Goal: Information Seeking & Learning: Compare options

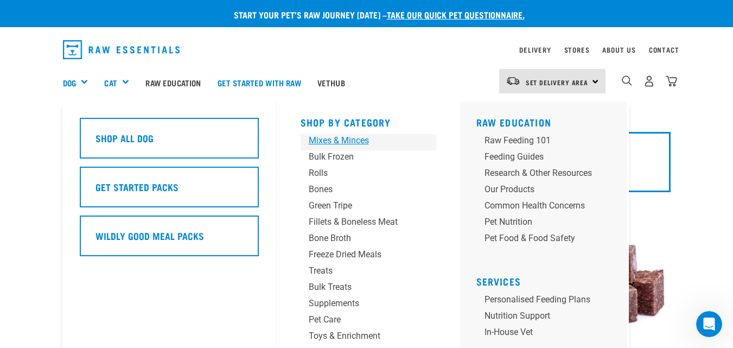
click at [366, 139] on div "Mixes & Minces" at bounding box center [360, 140] width 102 height 13
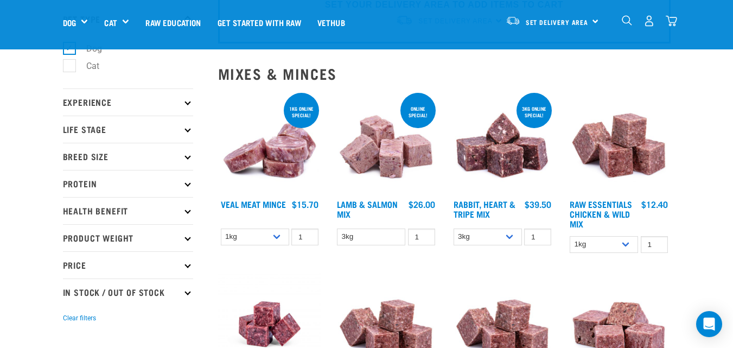
scroll to position [54, 0]
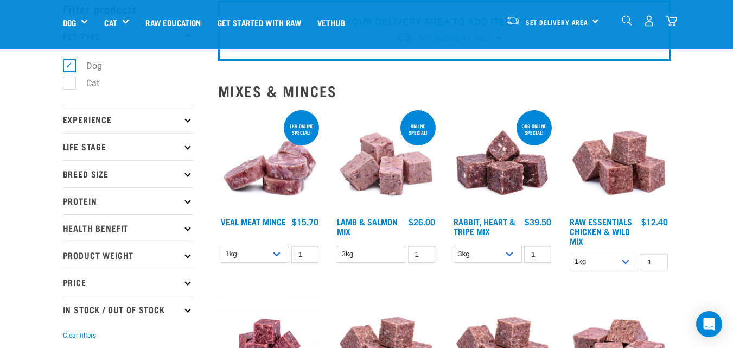
click at [181, 199] on p "Protein" at bounding box center [128, 200] width 130 height 27
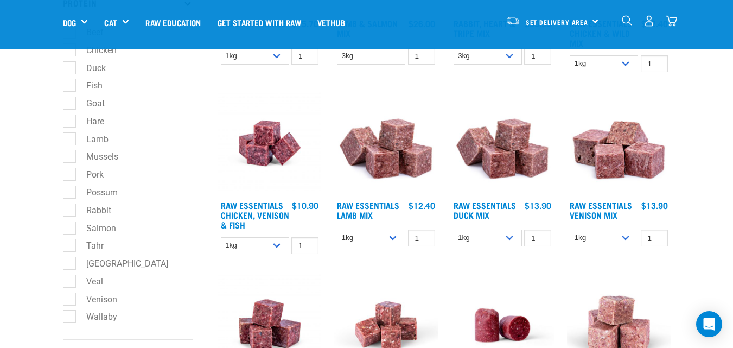
scroll to position [271, 0]
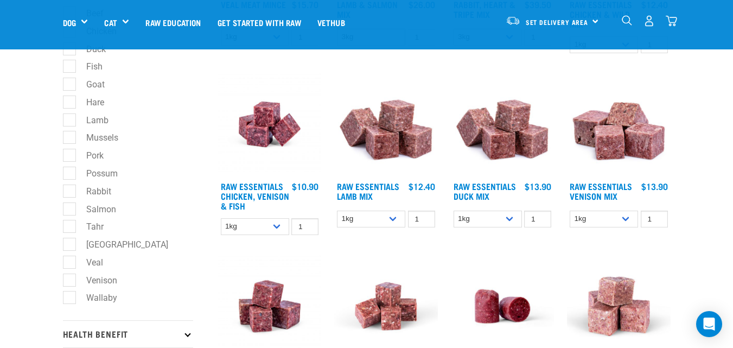
click at [69, 229] on label "Tahr" at bounding box center [88, 227] width 39 height 14
click at [68, 229] on input "Tahr" at bounding box center [66, 224] width 7 height 7
checkbox input "true"
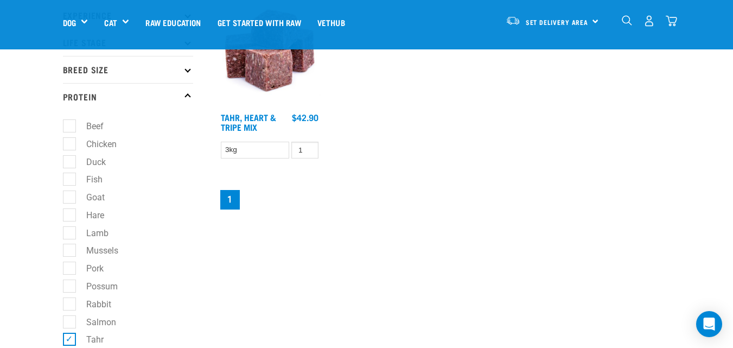
scroll to position [271, 0]
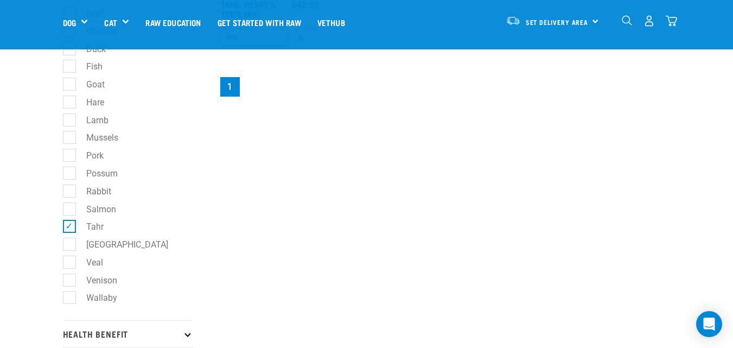
click at [69, 225] on label "Tahr" at bounding box center [88, 227] width 39 height 14
click at [69, 225] on input "Tahr" at bounding box center [66, 224] width 7 height 7
checkbox input "false"
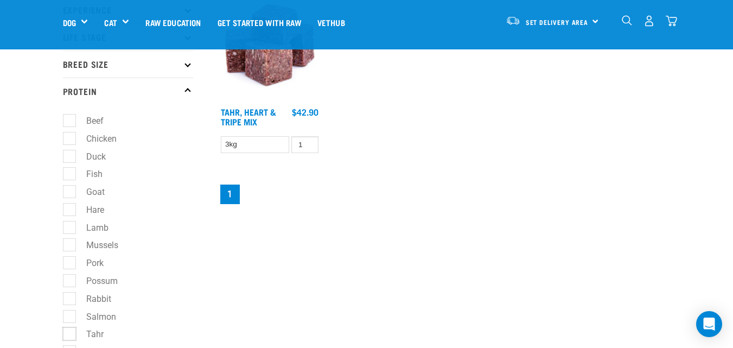
scroll to position [163, 0]
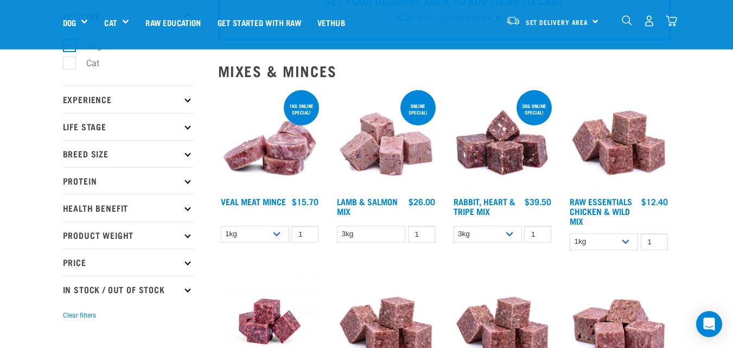
scroll to position [163, 0]
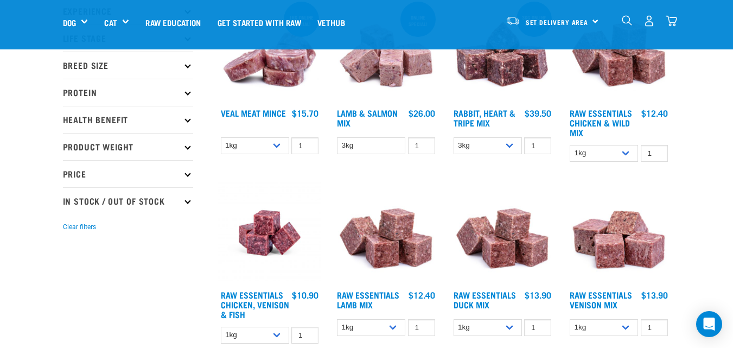
click at [109, 88] on p "Protein" at bounding box center [128, 92] width 130 height 27
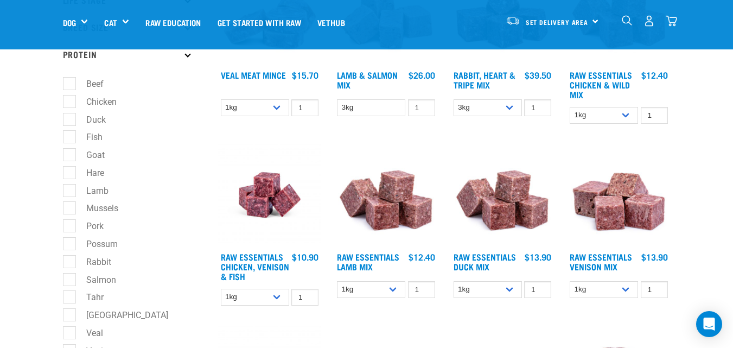
scroll to position [217, 0]
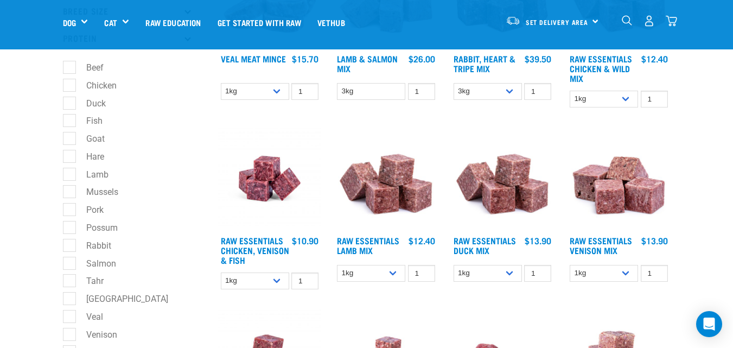
click at [69, 194] on label "Mussels" at bounding box center [96, 192] width 54 height 14
click at [69, 194] on input "Mussels" at bounding box center [66, 190] width 7 height 7
checkbox input "true"
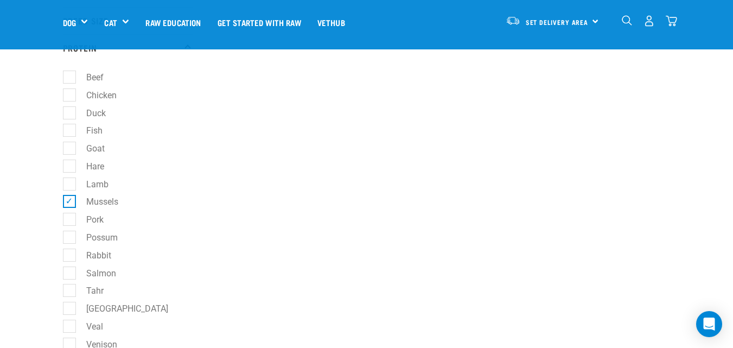
scroll to position [109, 0]
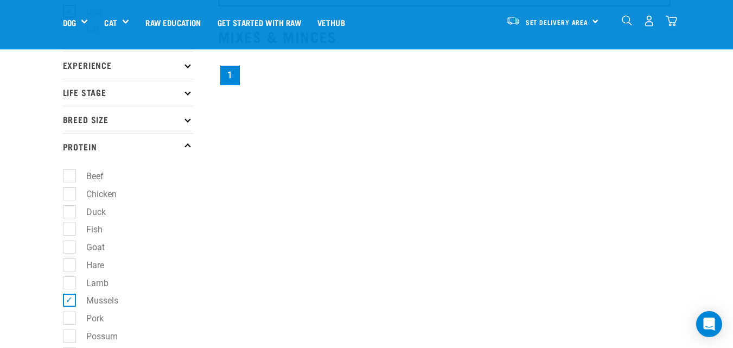
click at [233, 77] on link "1" at bounding box center [230, 76] width 20 height 20
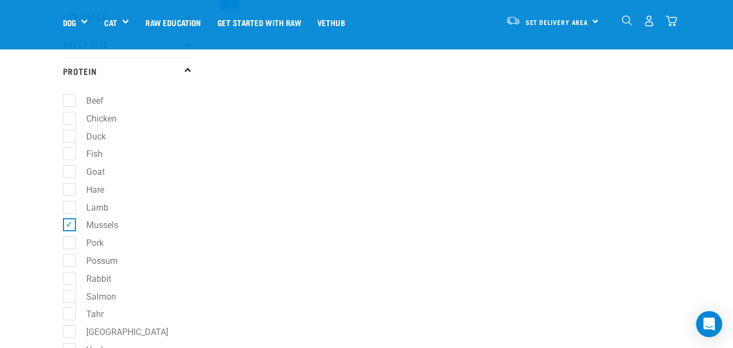
scroll to position [271, 0]
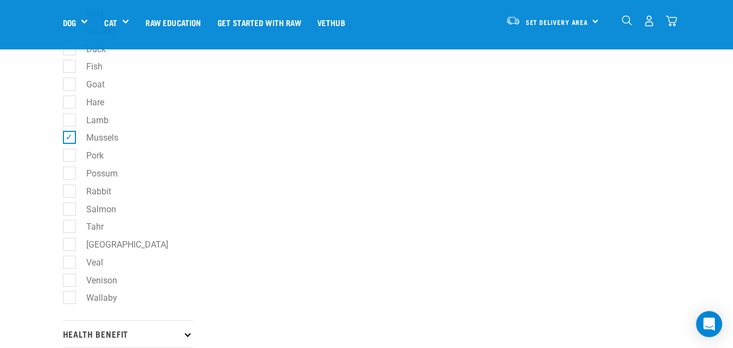
click at [72, 137] on label "Mussels" at bounding box center [96, 138] width 54 height 14
click at [70, 137] on input "Mussels" at bounding box center [66, 135] width 7 height 7
checkbox input "false"
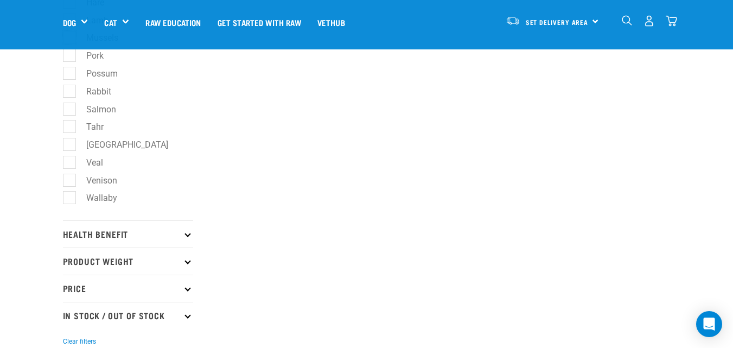
scroll to position [380, 0]
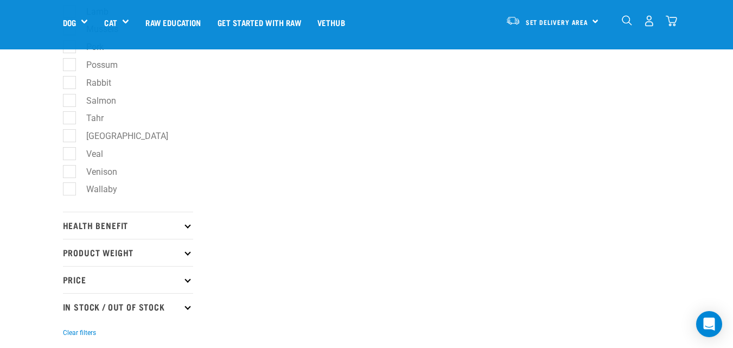
click at [72, 188] on label "Wallaby" at bounding box center [95, 189] width 53 height 14
click at [70, 188] on input "Wallaby" at bounding box center [66, 187] width 7 height 7
checkbox input "true"
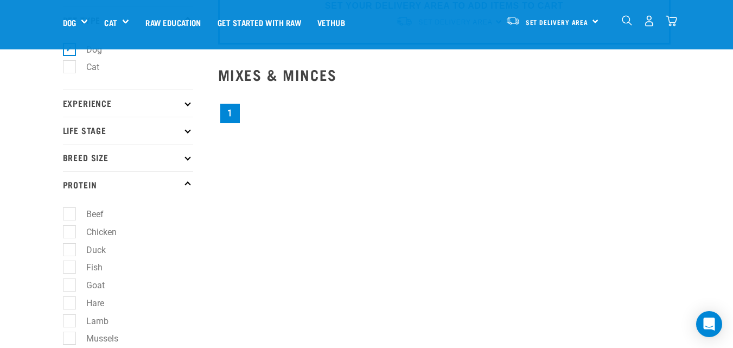
scroll to position [412, 0]
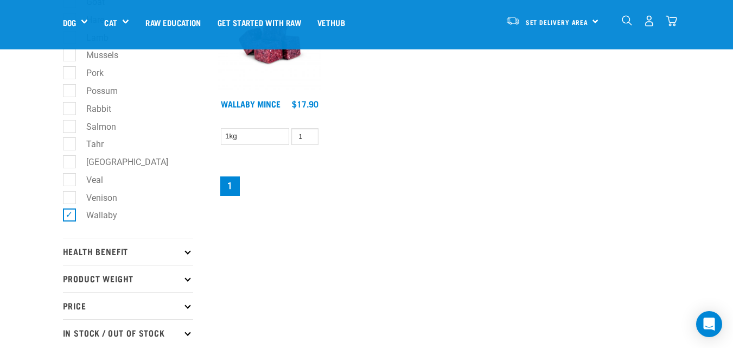
scroll to position [434, 0]
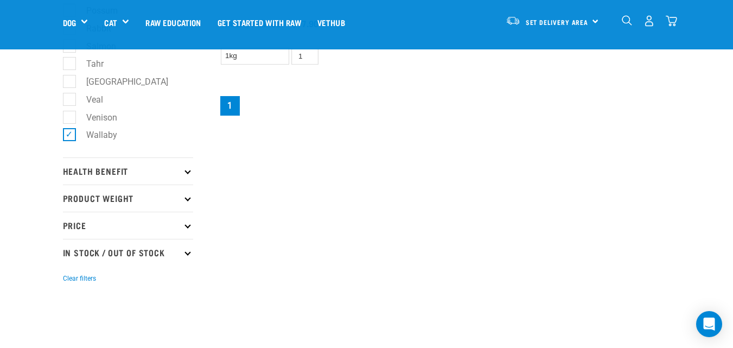
click at [69, 132] on label "Wallaby" at bounding box center [95, 135] width 53 height 14
click at [69, 132] on input "Wallaby" at bounding box center [66, 133] width 7 height 7
checkbox input "false"
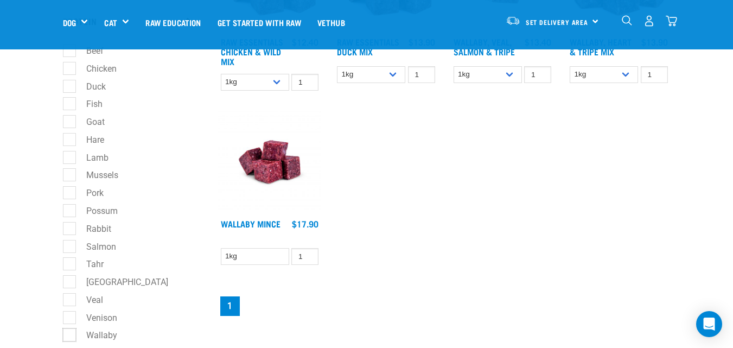
scroll to position [54, 0]
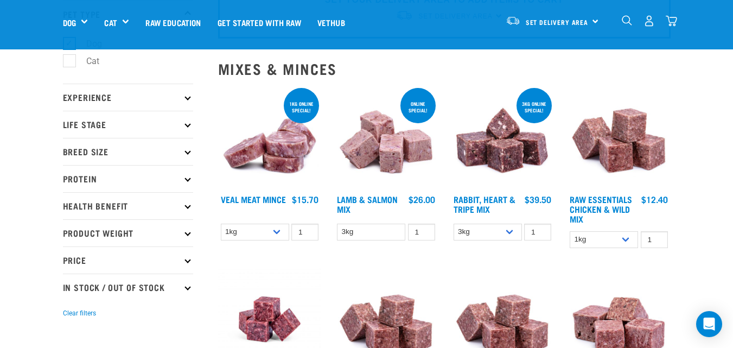
scroll to position [109, 0]
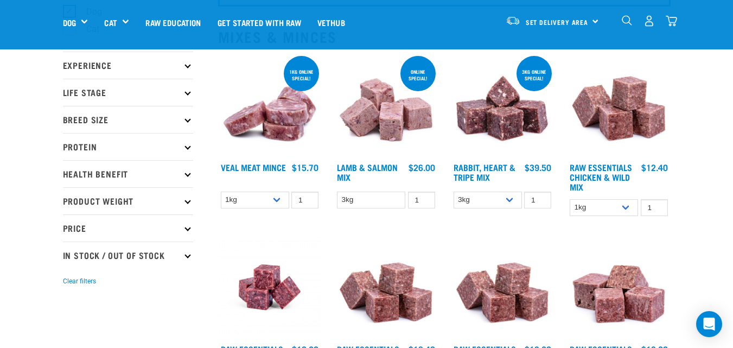
click at [107, 138] on p "Protein" at bounding box center [128, 146] width 130 height 27
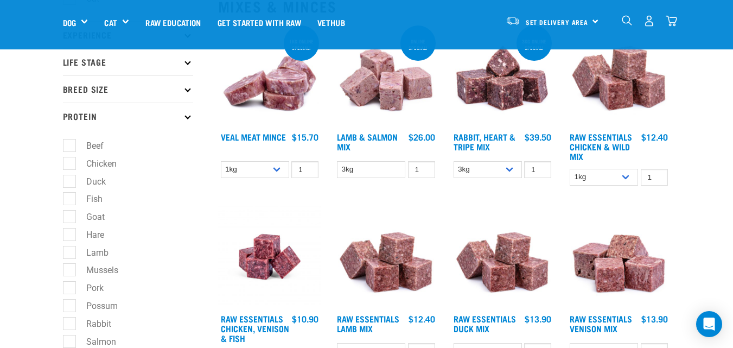
scroll to position [163, 0]
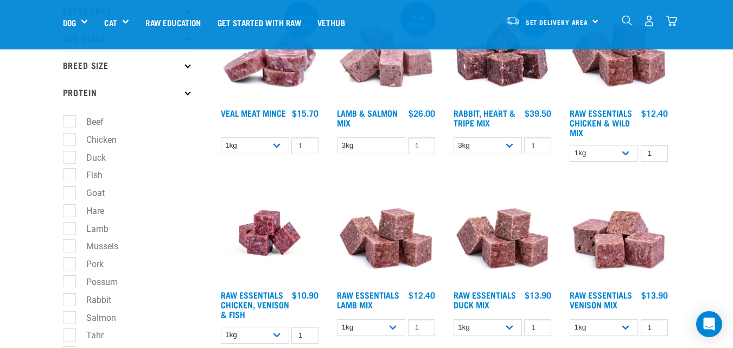
click at [74, 249] on label "Mussels" at bounding box center [96, 246] width 54 height 14
click at [70, 248] on input "Mussels" at bounding box center [66, 244] width 7 height 7
checkbox input "true"
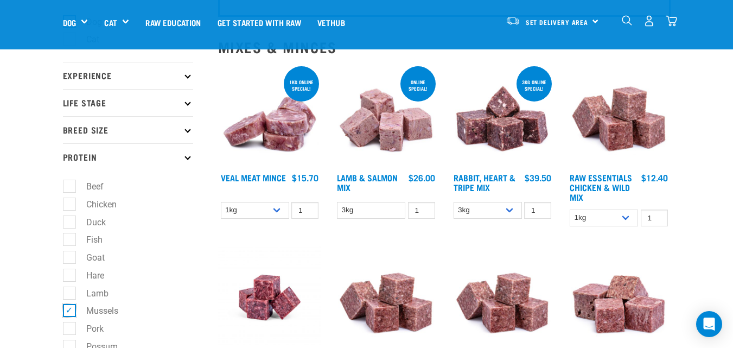
scroll to position [54, 0]
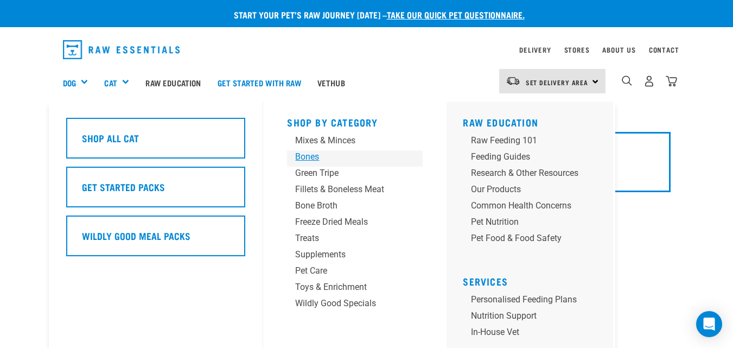
click at [314, 158] on div "Bones" at bounding box center [346, 156] width 102 height 13
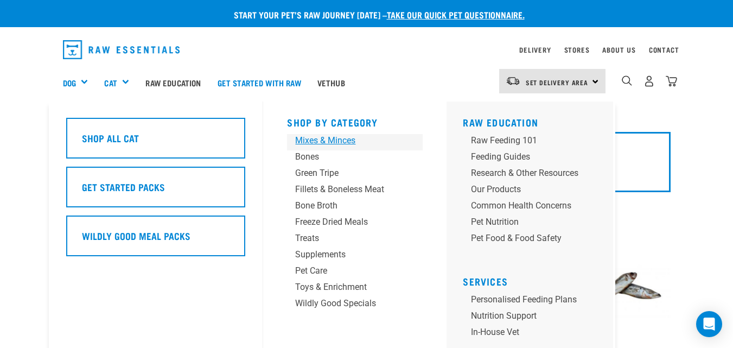
click at [307, 141] on div "Mixes & Minces" at bounding box center [346, 140] width 102 height 13
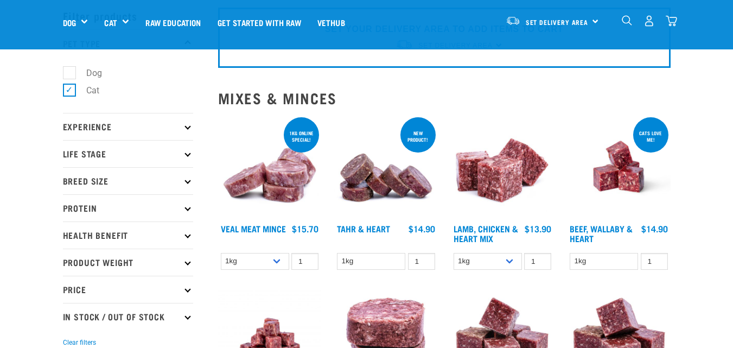
scroll to position [163, 0]
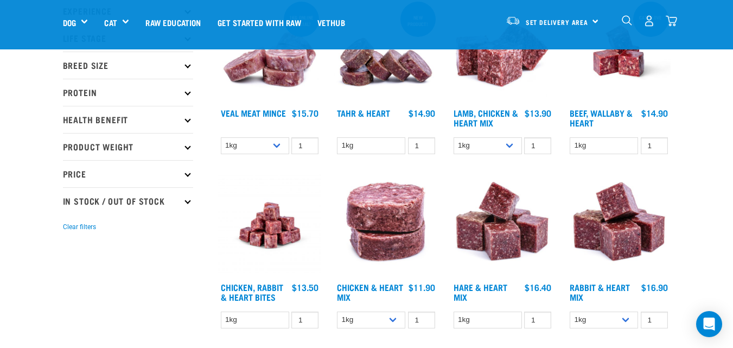
click at [158, 93] on p "Protein" at bounding box center [128, 92] width 130 height 27
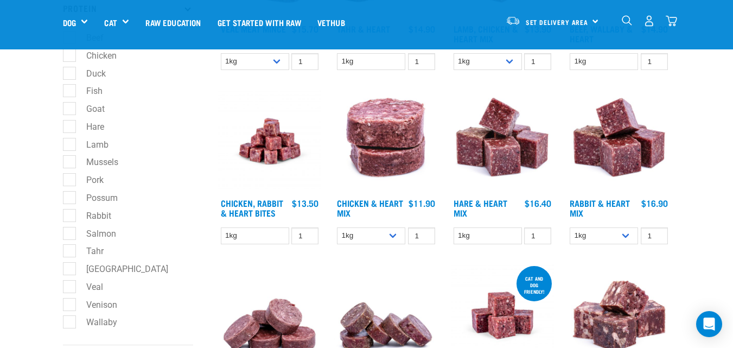
scroll to position [271, 0]
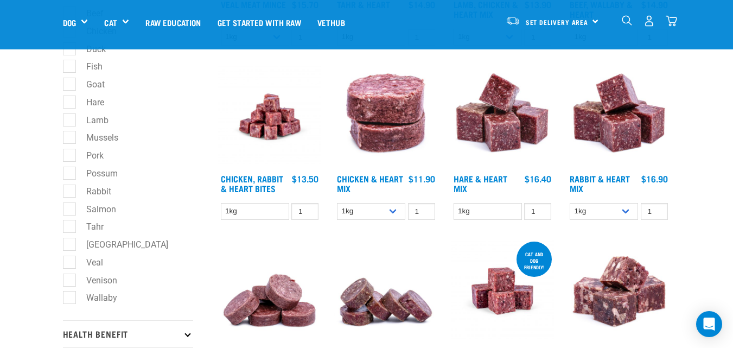
click at [74, 136] on label "Mussels" at bounding box center [96, 138] width 54 height 14
click at [70, 136] on input "Mussels" at bounding box center [66, 135] width 7 height 7
checkbox input "true"
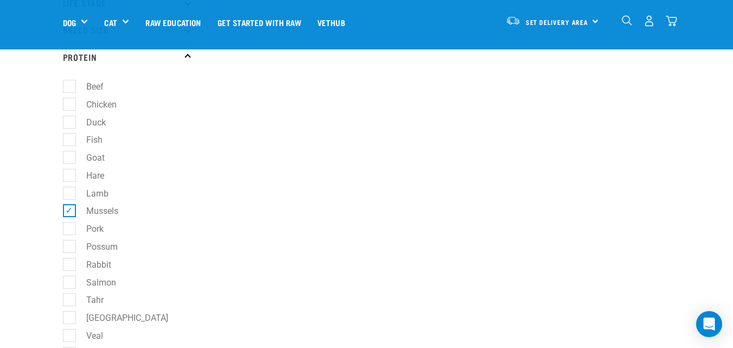
scroll to position [217, 0]
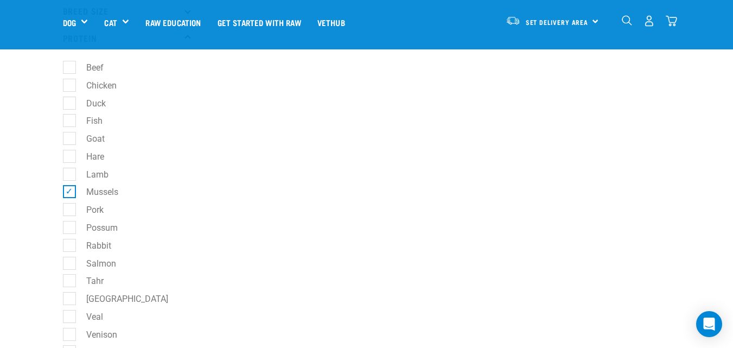
click at [69, 189] on label "Mussels" at bounding box center [96, 192] width 54 height 14
click at [66, 189] on input "Mussels" at bounding box center [66, 190] width 7 height 7
checkbox input "false"
